Goal: Check status

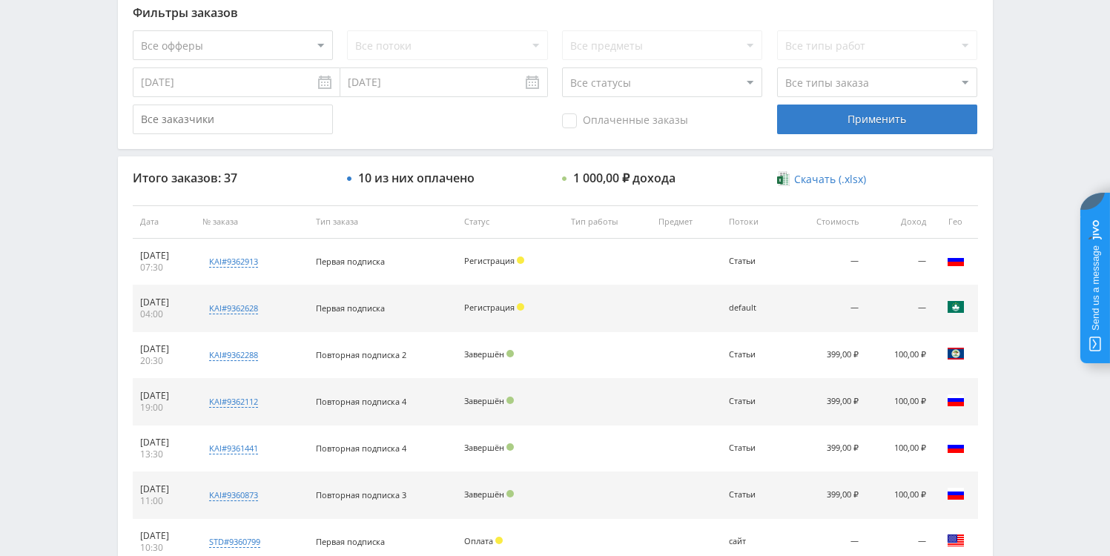
scroll to position [408, 0]
